Goal: Task Accomplishment & Management: Complete application form

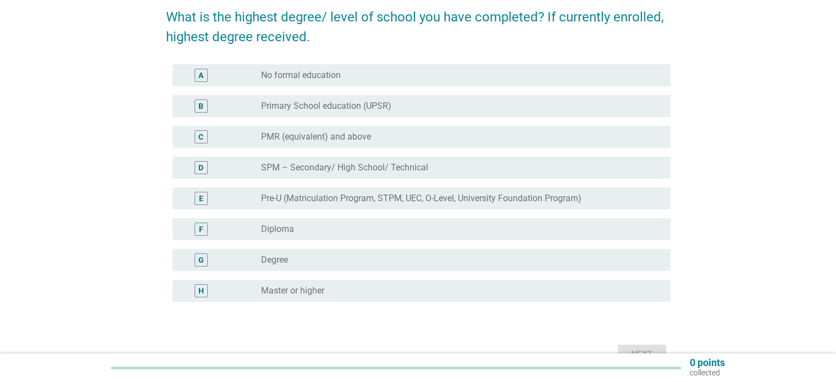
scroll to position [110, 0]
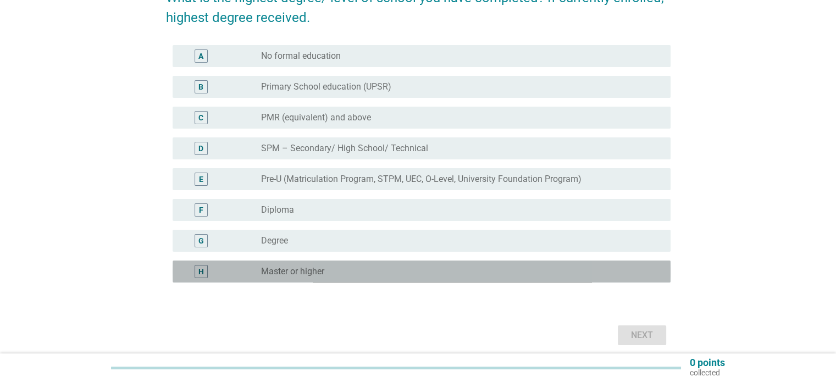
click at [301, 274] on label "Master or higher" at bounding box center [292, 271] width 63 height 11
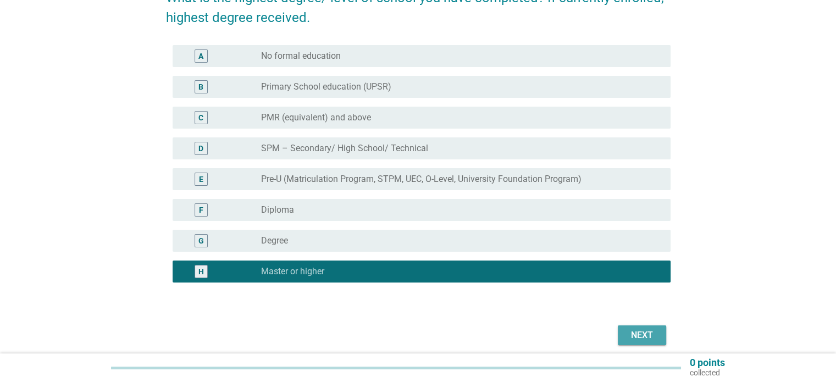
click at [631, 334] on div "Next" at bounding box center [641, 335] width 31 height 13
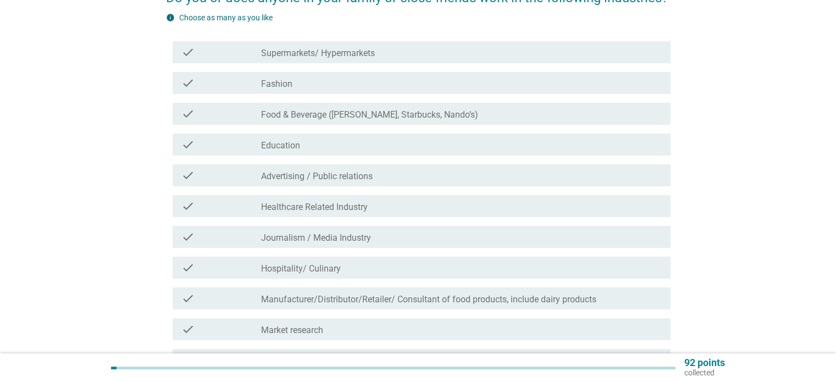
click at [333, 156] on div "check check_box_outline_blank Education" at bounding box center [418, 144] width 504 height 31
click at [339, 142] on div "check_box_outline_blank Education" at bounding box center [461, 144] width 400 height 13
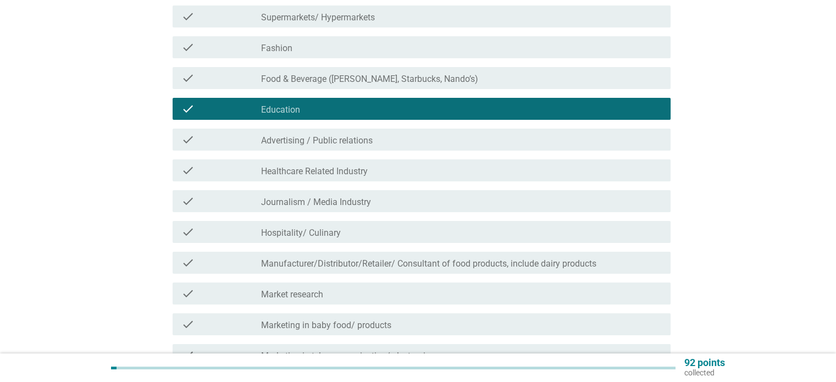
scroll to position [165, 0]
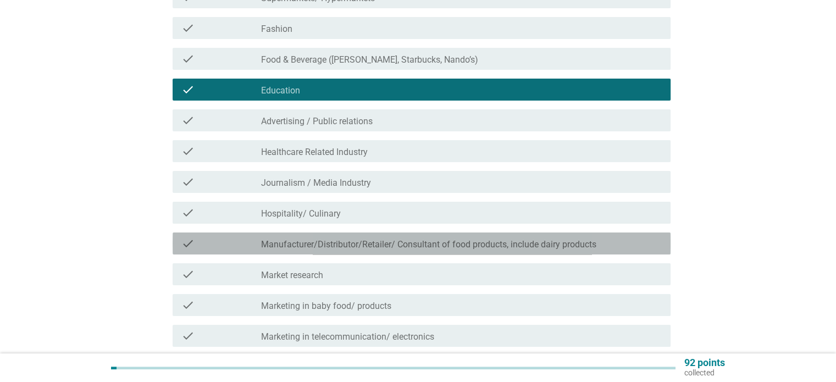
click at [325, 246] on label "Manufacturer/Distributor/Retailer/ Consultant of food products, include dairy p…" at bounding box center [428, 244] width 335 height 11
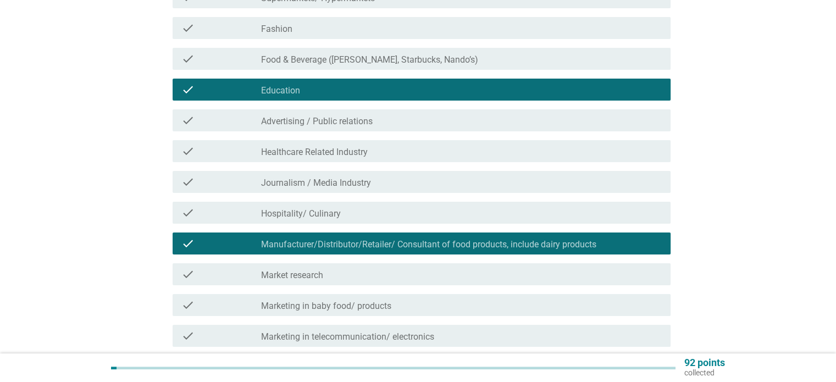
click at [325, 246] on label "Manufacturer/Distributor/Retailer/ Consultant of food products, include dairy p…" at bounding box center [428, 244] width 335 height 11
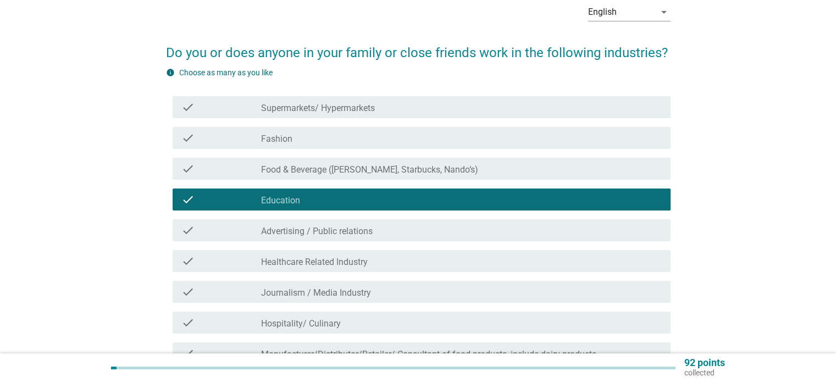
scroll to position [55, 0]
click at [345, 107] on label "Supermarkets/ Hypermarkets" at bounding box center [318, 108] width 114 height 11
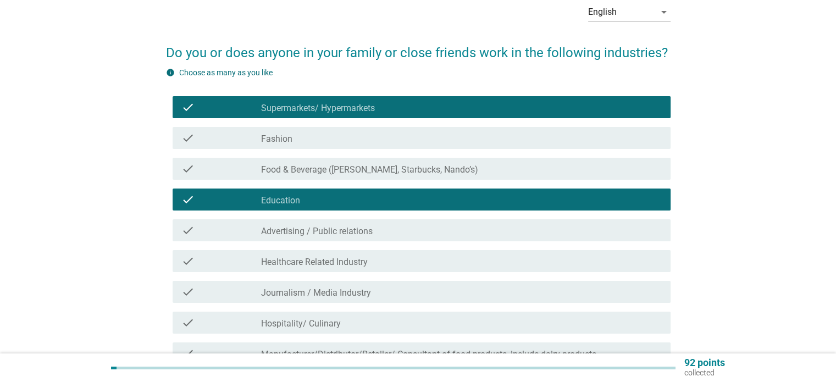
click at [349, 107] on label "Supermarkets/ Hypermarkets" at bounding box center [318, 108] width 114 height 11
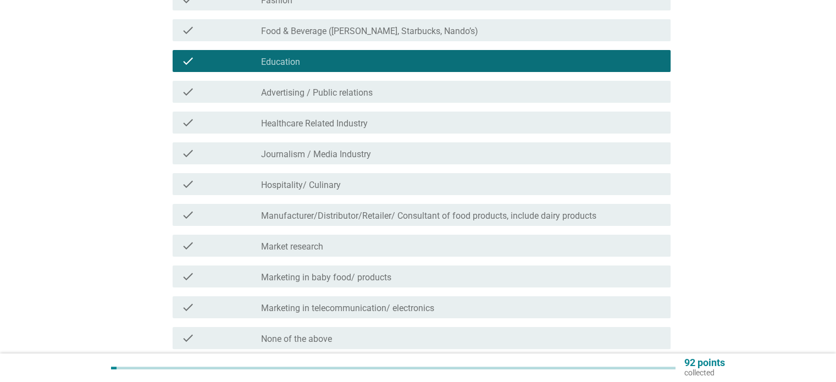
scroll to position [220, 0]
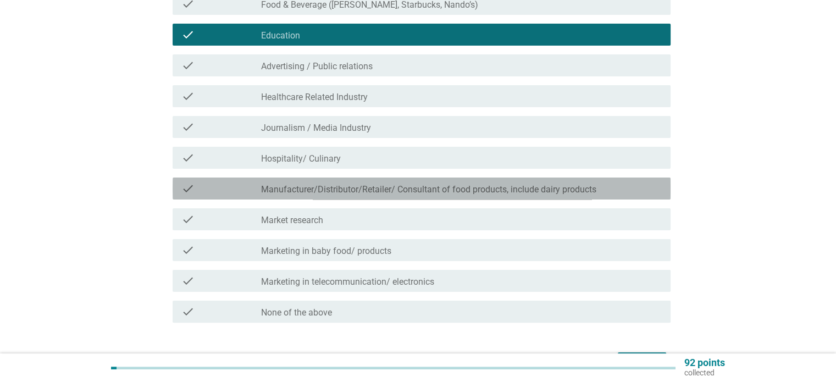
click at [576, 191] on label "Manufacturer/Distributor/Retailer/ Consultant of food products, include dairy p…" at bounding box center [428, 189] width 335 height 11
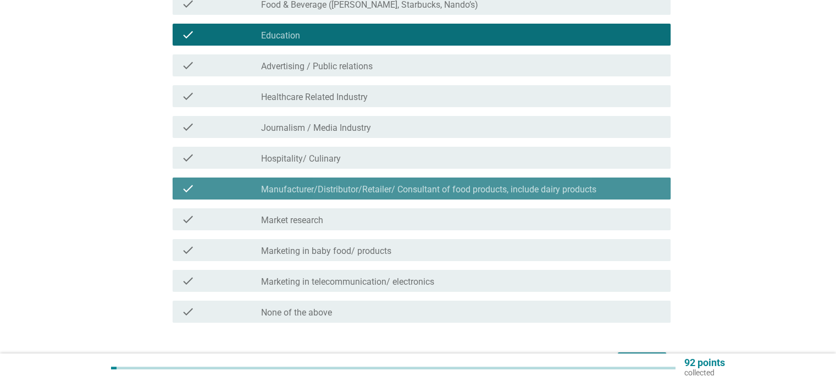
click at [606, 182] on div "check_box Manufacturer/Distributor/Retailer/ Consultant of food products, inclu…" at bounding box center [461, 188] width 400 height 13
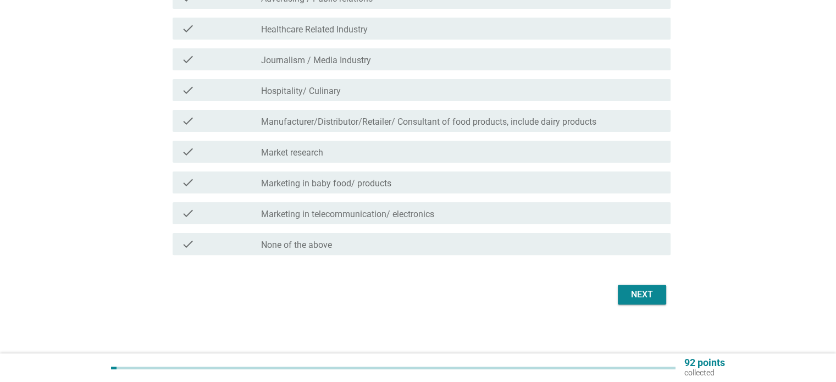
scroll to position [291, 0]
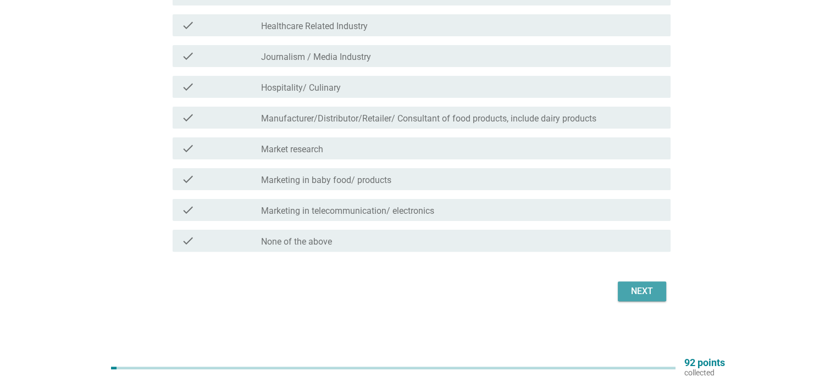
click at [645, 290] on div "Next" at bounding box center [641, 291] width 31 height 13
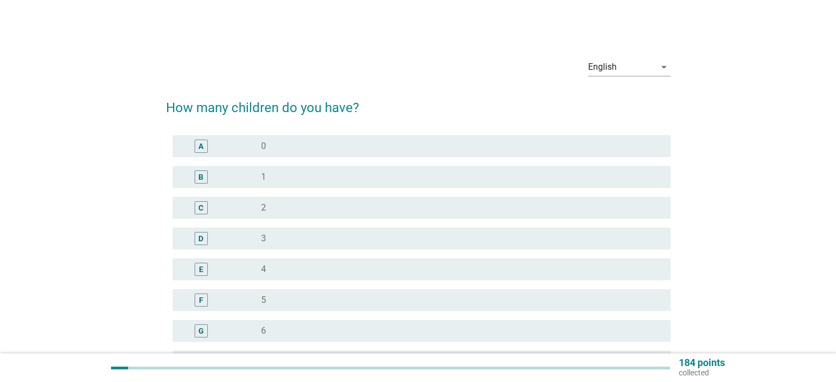
click at [391, 140] on div "radio_button_unchecked 0" at bounding box center [461, 146] width 400 height 13
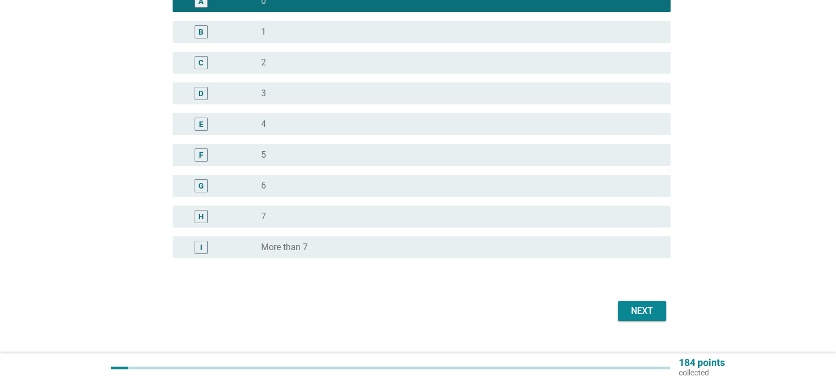
scroll to position [165, 0]
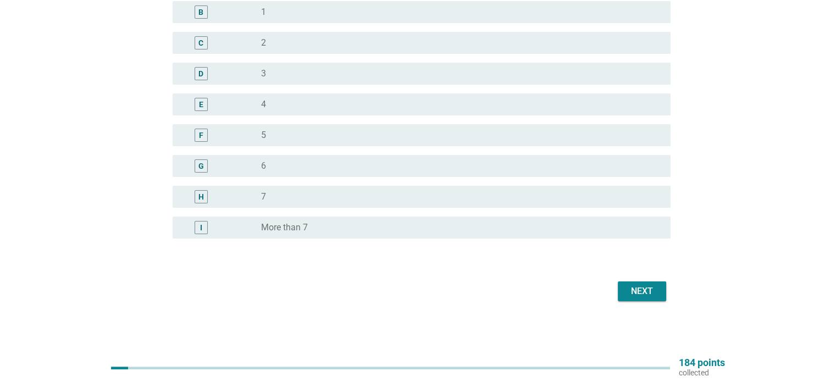
click at [647, 280] on div "Next" at bounding box center [418, 291] width 504 height 26
click at [645, 286] on div "Next" at bounding box center [641, 291] width 31 height 13
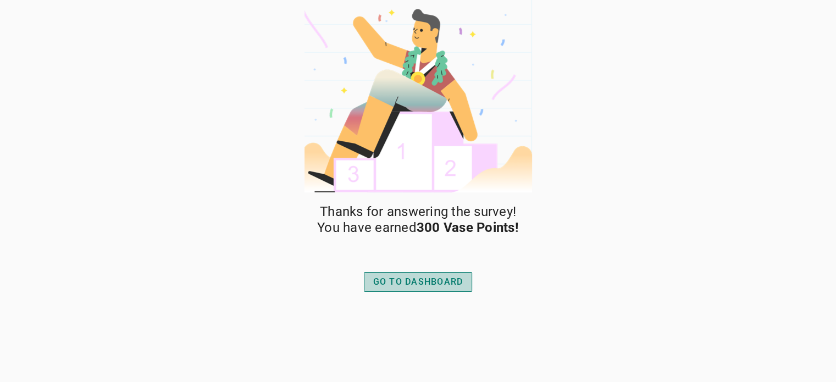
click at [442, 282] on div "GO TO DASHBOARD" at bounding box center [418, 281] width 90 height 13
